Goal: Task Accomplishment & Management: Complete application form

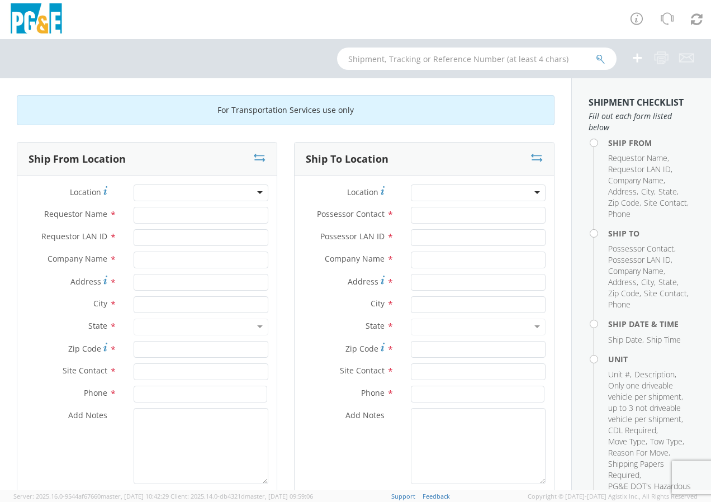
click at [258, 190] on div at bounding box center [201, 193] width 135 height 17
click at [257, 194] on div at bounding box center [201, 193] width 135 height 17
click at [251, 216] on input "Requestor Name *" at bounding box center [201, 215] width 135 height 17
click at [256, 191] on div at bounding box center [201, 193] width 135 height 17
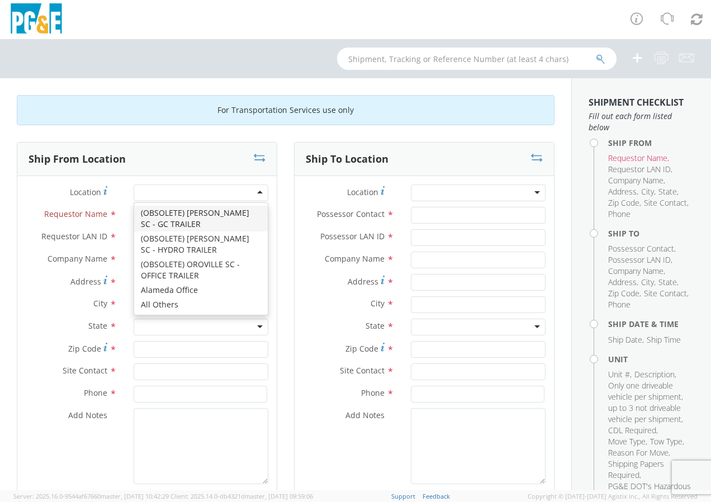
click at [254, 196] on div at bounding box center [201, 193] width 135 height 17
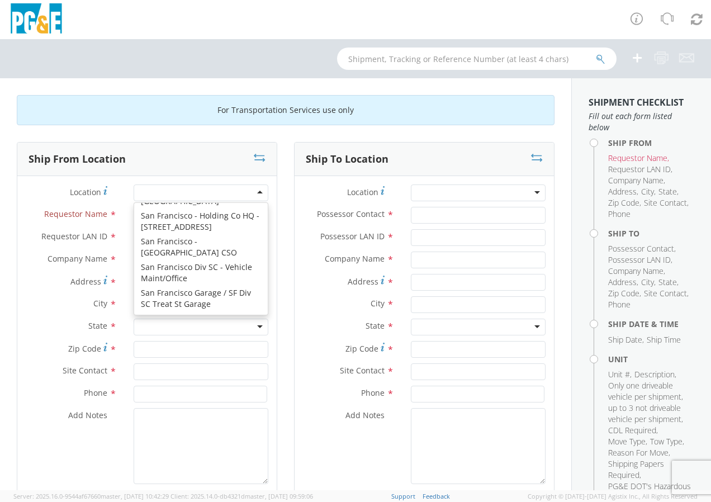
scroll to position [6447, 0]
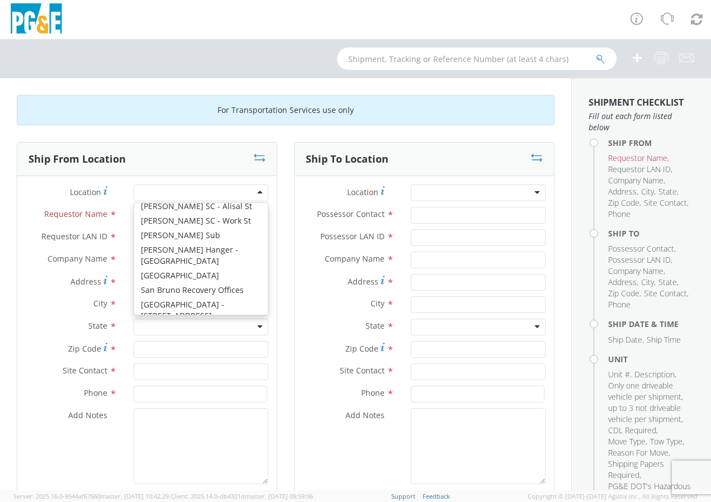
type input "PG&E"
type input "[STREET_ADDRESS]"
type input "[GEOGRAPHIC_DATA]"
type input "94110"
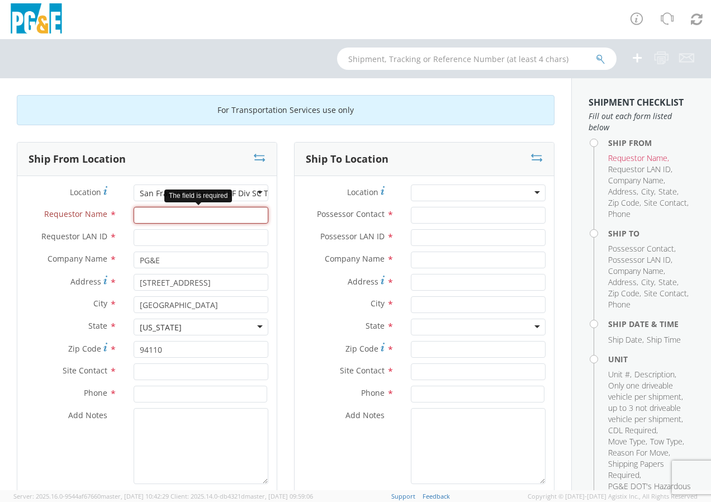
click at [165, 220] on input "Requestor Name *" at bounding box center [201, 215] width 135 height 17
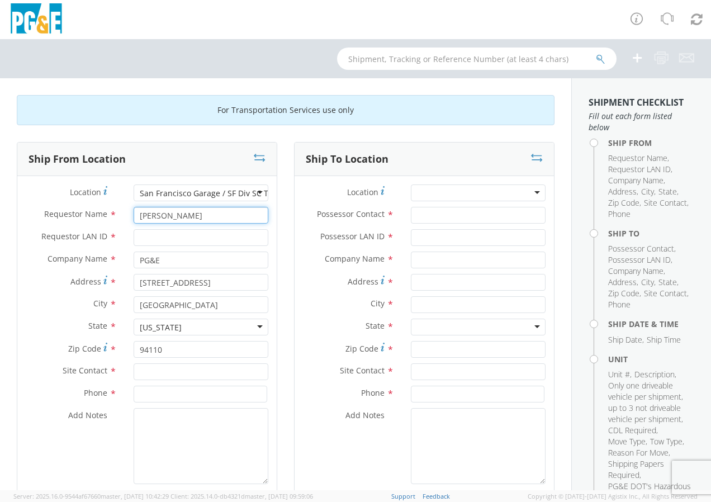
type input "[PERSON_NAME]"
click at [158, 234] on input "Requestor LAN ID *" at bounding box center [201, 237] width 135 height 17
type input "J22G"
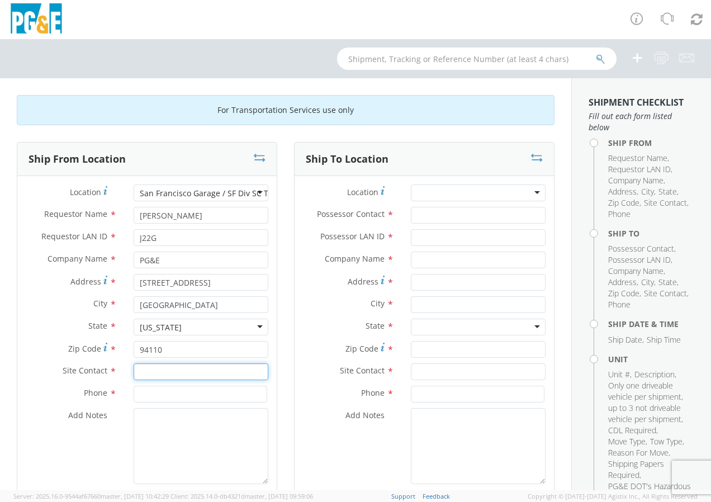
click at [141, 374] on input "text" at bounding box center [201, 372] width 135 height 17
type input "[PERSON_NAME] or [PERSON_NAME]"
click at [139, 398] on input at bounding box center [201, 394] width 134 height 17
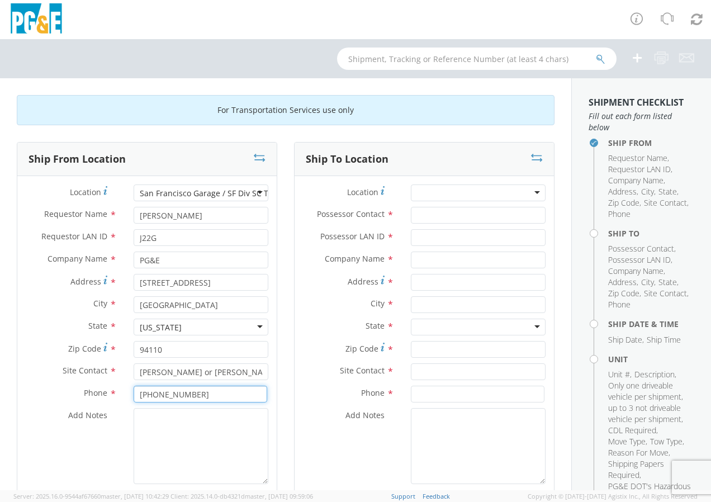
type input "[PHONE_NUMBER]"
click at [136, 416] on textarea "Add Notes *" at bounding box center [201, 446] width 135 height 76
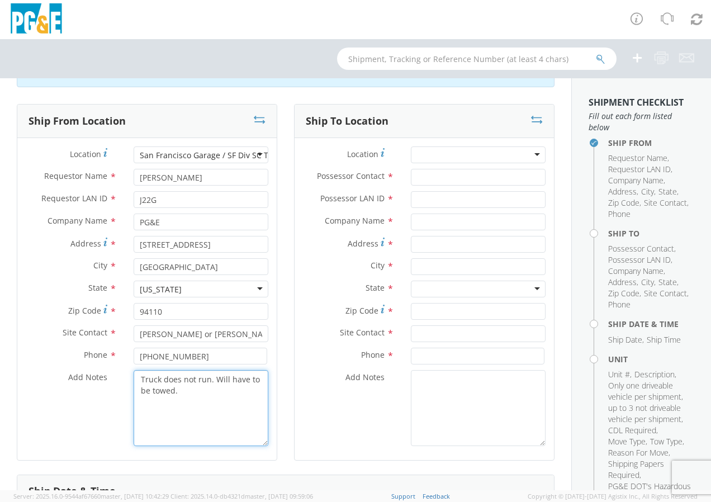
scroll to position [56, 0]
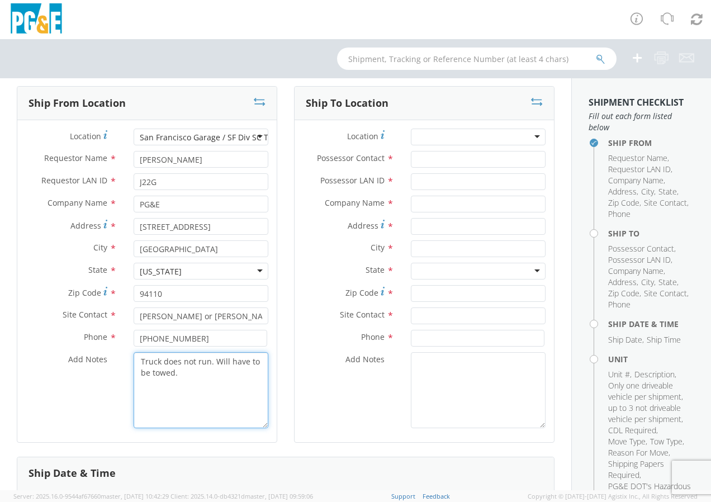
type textarea "Truck does not run. Will have to be towed."
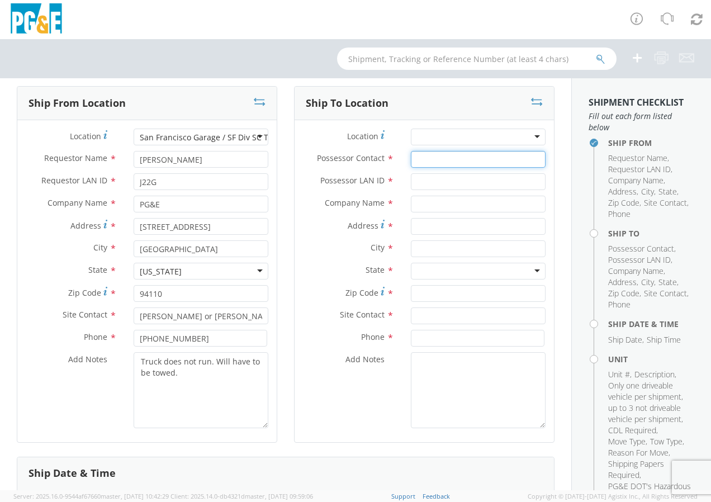
click at [428, 159] on input "Possessor Contact *" at bounding box center [478, 159] width 135 height 17
type input "[PERSON_NAME]"
click at [424, 181] on input "Possessor LAN ID *" at bounding box center [478, 181] width 135 height 17
type input "J22G"
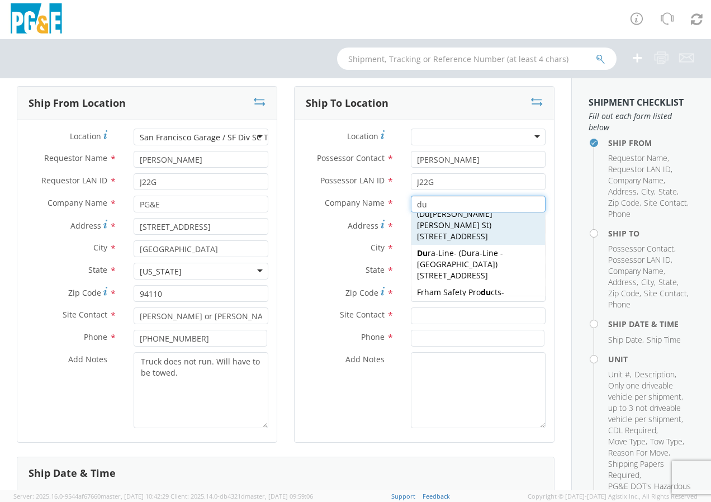
scroll to position [503, 0]
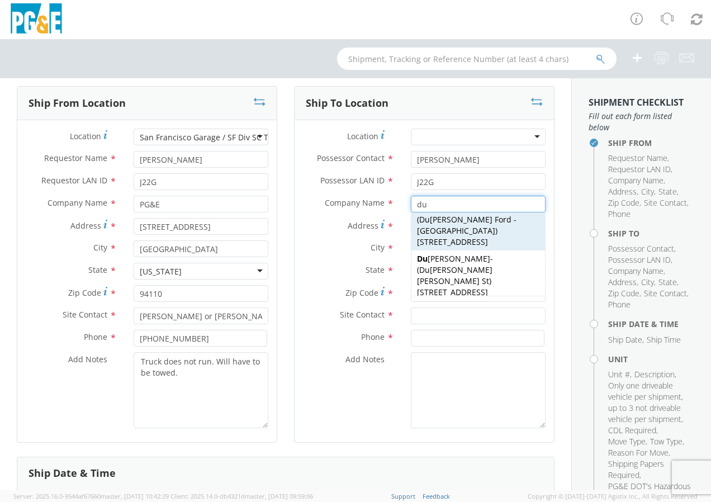
click at [470, 247] on span "[STREET_ADDRESS]" at bounding box center [452, 242] width 71 height 11
type input "[PERSON_NAME]"
type input "[STREET_ADDRESS]"
type input "[PERSON_NAME]"
type input "95620"
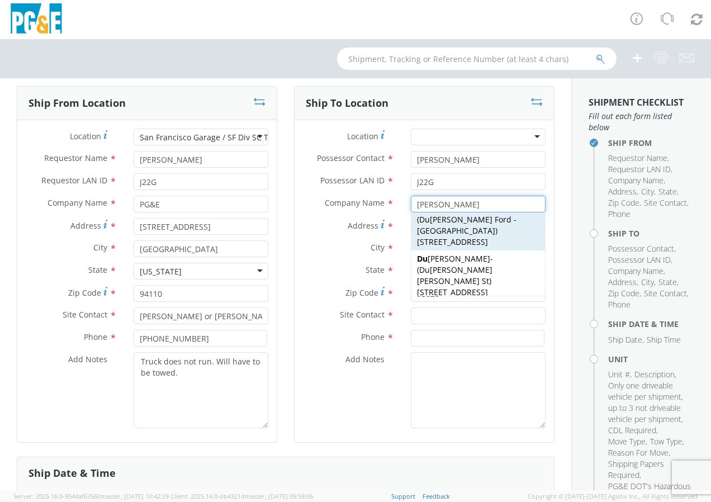
type input "[PERSON_NAME] - [GEOGRAPHIC_DATA]"
type input "[PHONE_NUMBER]"
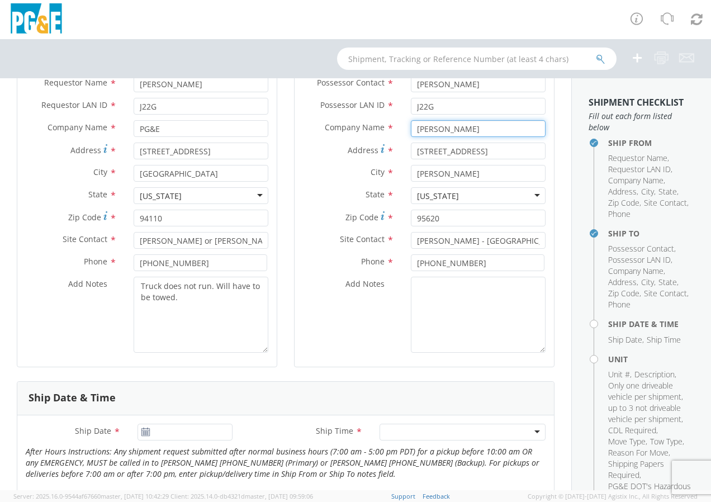
scroll to position [112, 0]
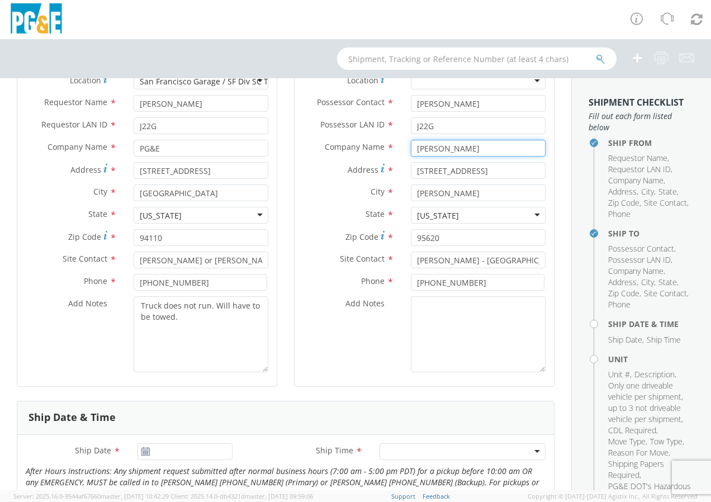
type input "[PERSON_NAME]"
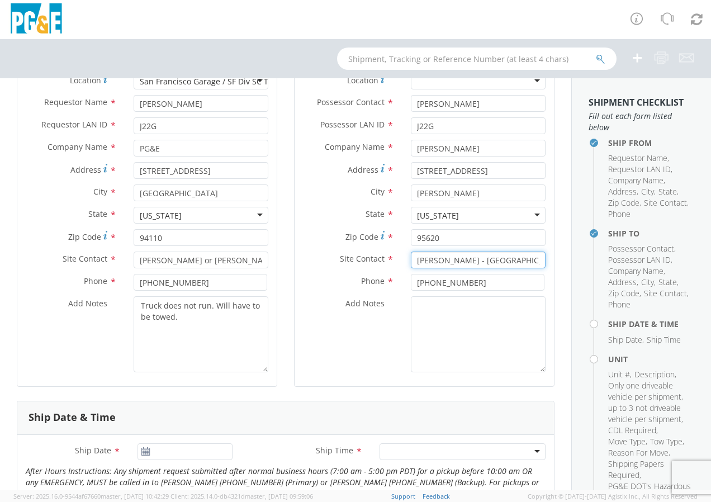
click at [508, 257] on input "[PERSON_NAME] - [GEOGRAPHIC_DATA]" at bounding box center [478, 260] width 135 height 17
type input "D"
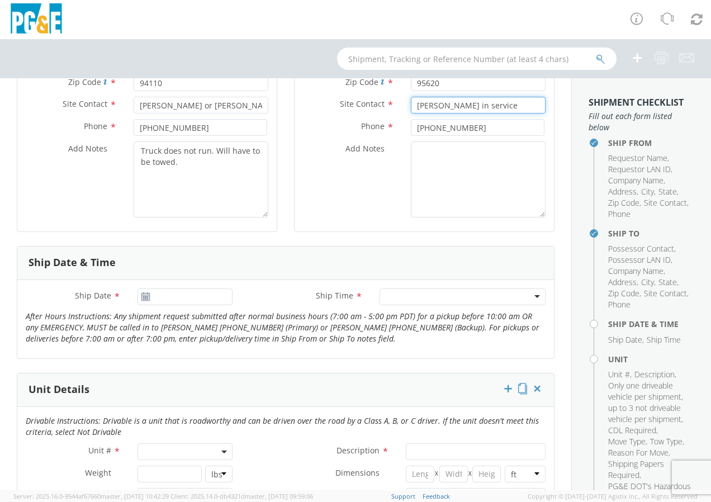
scroll to position [280, 0]
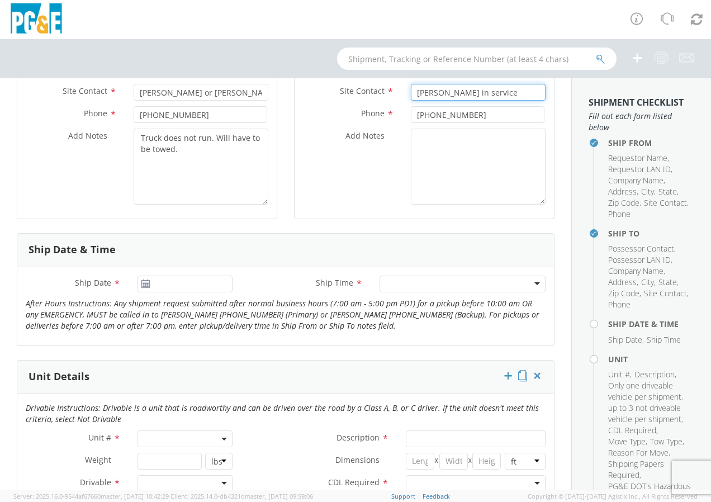
type input "[PERSON_NAME] in service"
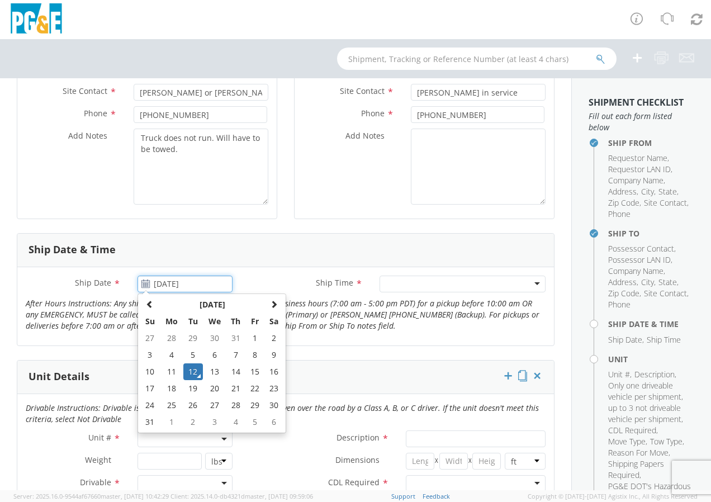
click at [194, 289] on input "[DATE]" at bounding box center [185, 284] width 95 height 17
click at [234, 378] on td "14" at bounding box center [236, 372] width 20 height 17
type input "[DATE]"
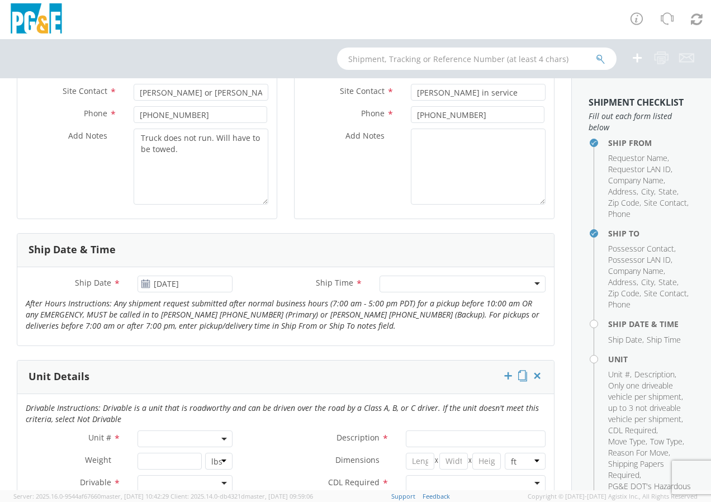
click at [398, 277] on div at bounding box center [463, 284] width 166 height 17
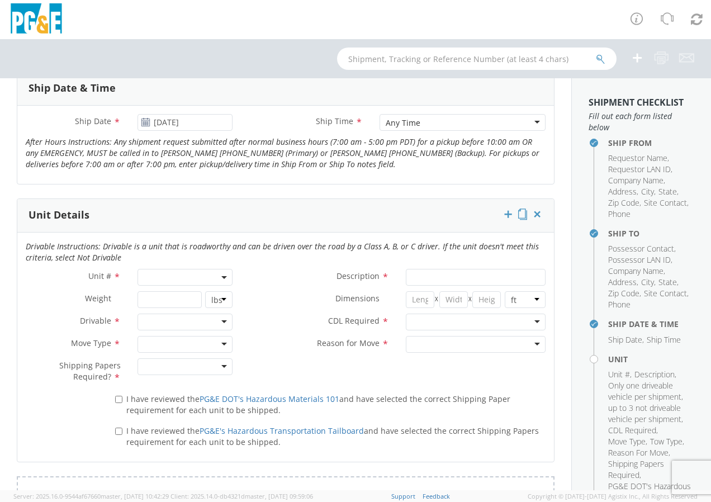
scroll to position [447, 0]
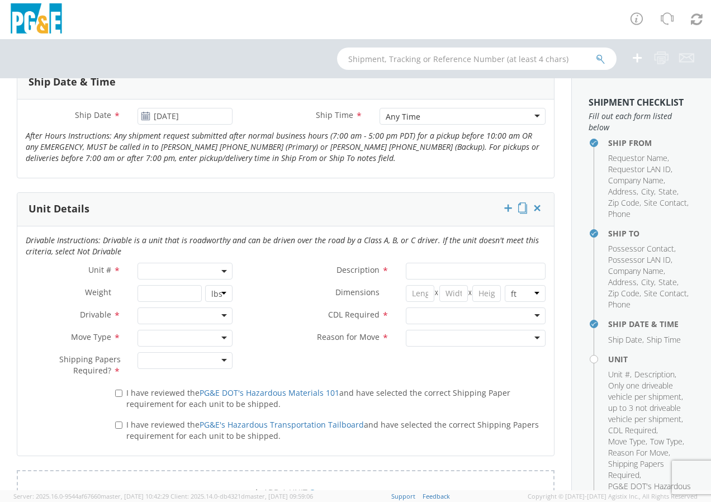
click at [224, 269] on span at bounding box center [225, 271] width 2 height 17
click at [185, 289] on input "search" at bounding box center [184, 289] width 88 height 17
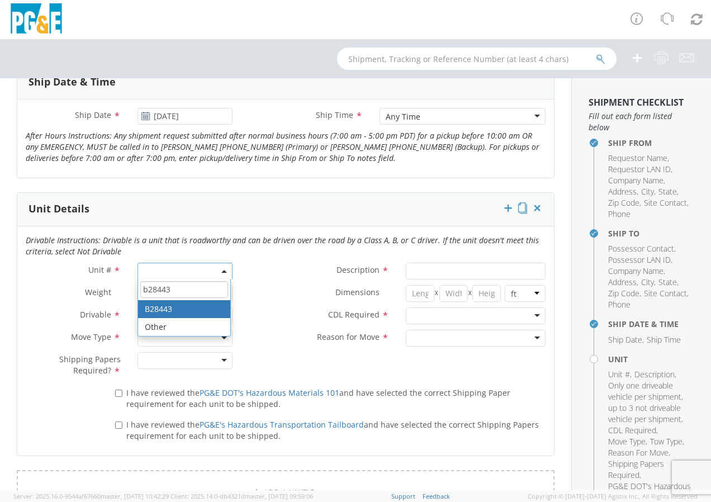
type input "b28443"
type input "TRUCK; TROUBLE W/AERIAL 4X4"
type input "19500"
select select "B28443"
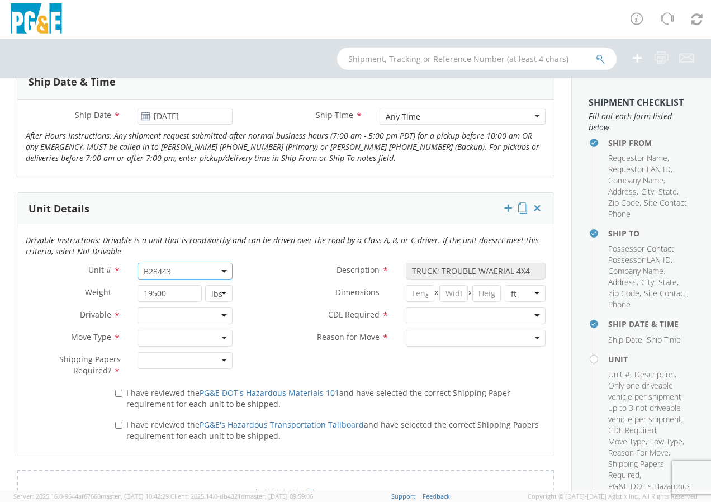
click at [220, 315] on div at bounding box center [185, 316] width 95 height 17
click at [223, 341] on div at bounding box center [185, 338] width 95 height 17
click at [219, 358] on div at bounding box center [185, 360] width 95 height 17
click at [119, 390] on input "I have reviewed the PG&E DOT's Hazardous Materials 101 and have selected the co…" at bounding box center [118, 393] width 7 height 7
checkbox input "true"
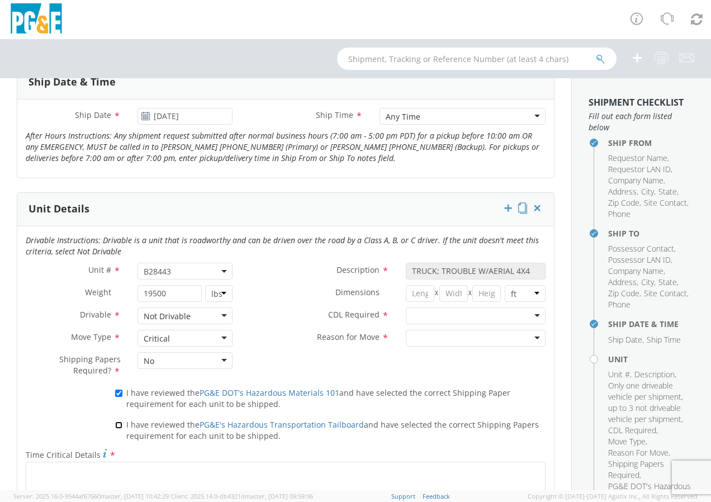
click at [115, 426] on input "I have reviewed the PG&E's Hazardous Transportation Tailboard and have selected…" at bounding box center [118, 425] width 7 height 7
checkbox input "true"
click at [530, 314] on div at bounding box center [476, 316] width 140 height 17
click at [532, 337] on div at bounding box center [476, 338] width 140 height 17
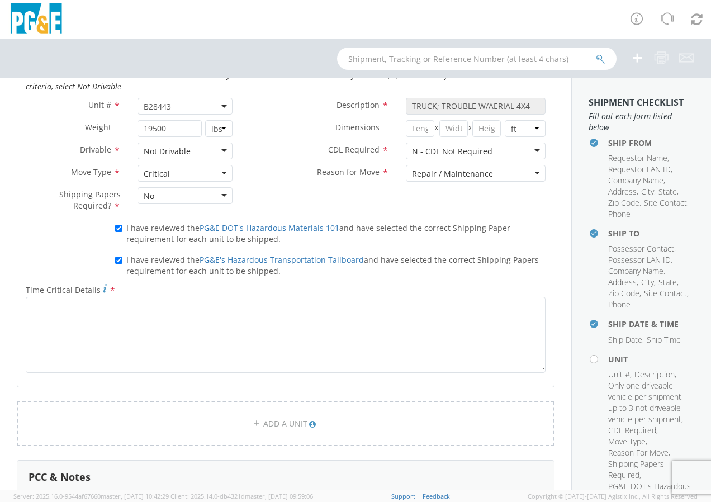
scroll to position [671, 0]
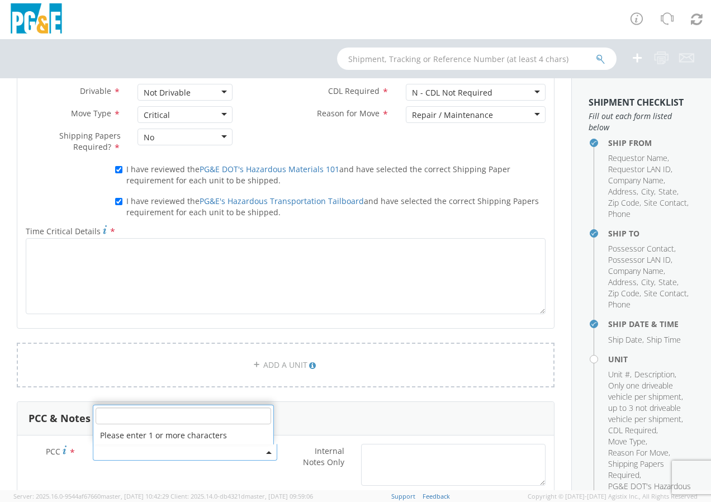
click at [119, 452] on span at bounding box center [185, 452] width 185 height 17
click at [138, 419] on input "number" at bounding box center [184, 416] width 176 height 17
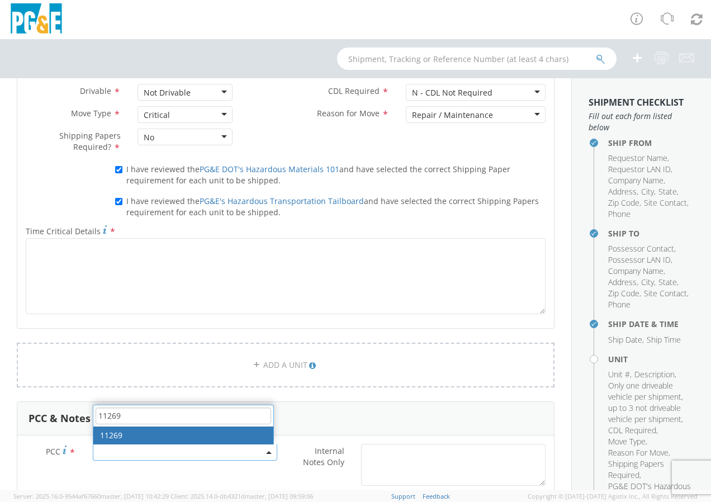
type input "11269"
select select "11269"
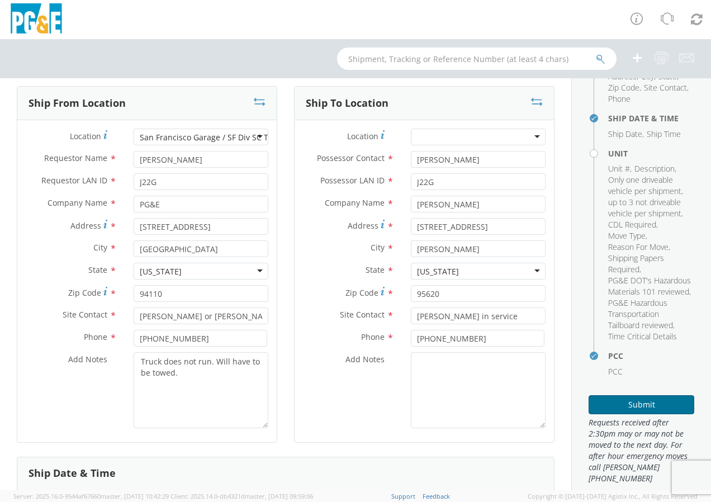
scroll to position [224, 0]
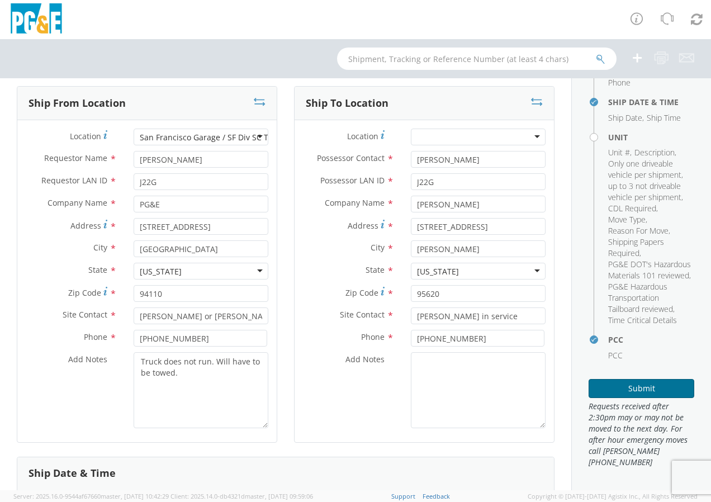
click at [635, 398] on button "Submit" at bounding box center [642, 388] width 106 height 19
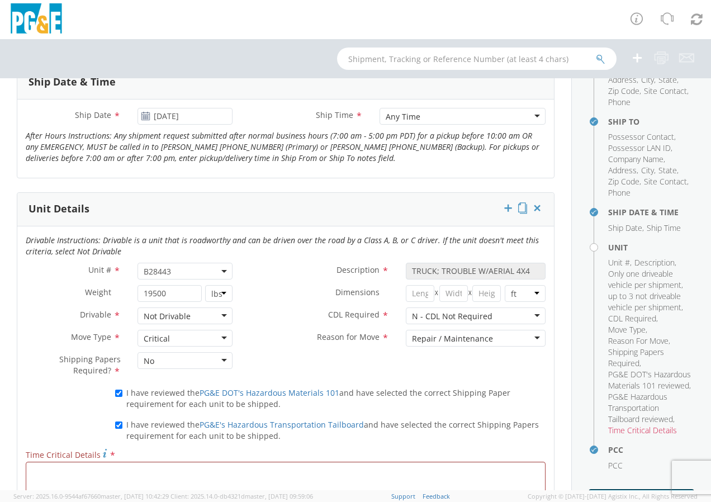
scroll to position [503, 0]
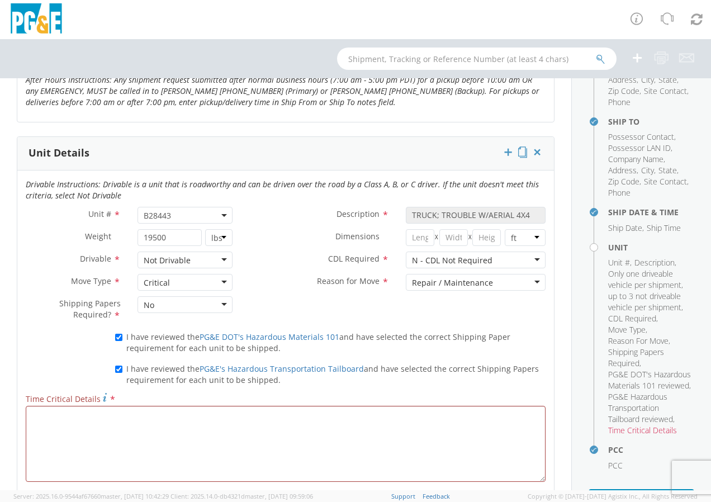
click at [221, 281] on div "Critical" at bounding box center [185, 282] width 95 height 17
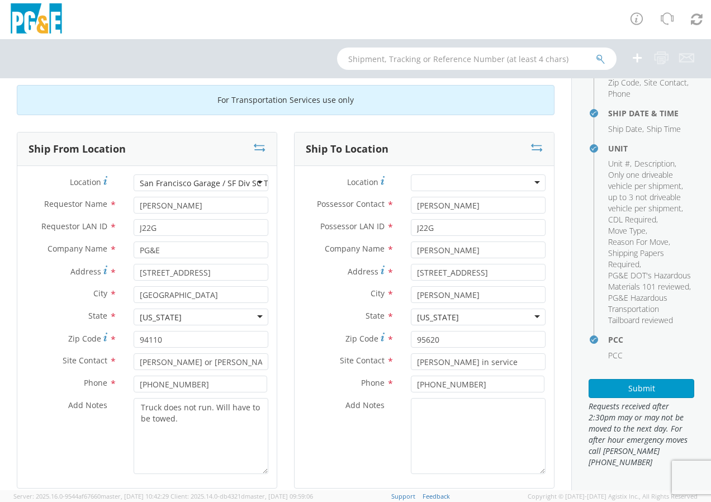
scroll to position [233, 0]
click at [634, 389] on button "Submit" at bounding box center [642, 388] width 106 height 19
